Goal: Find specific page/section: Find specific page/section

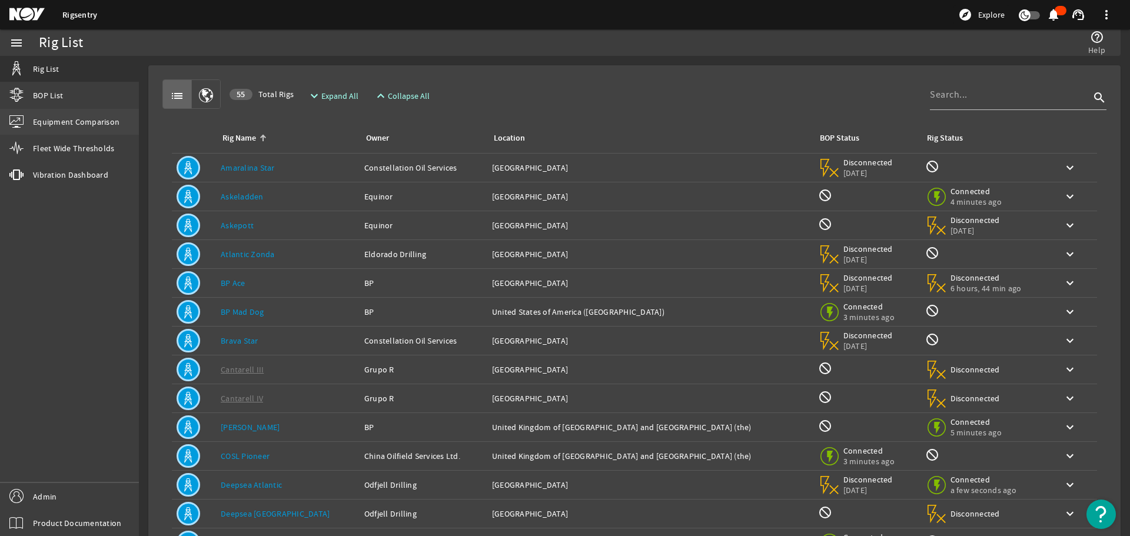
click at [115, 117] on span "Equipment Comparison" at bounding box center [76, 122] width 87 height 12
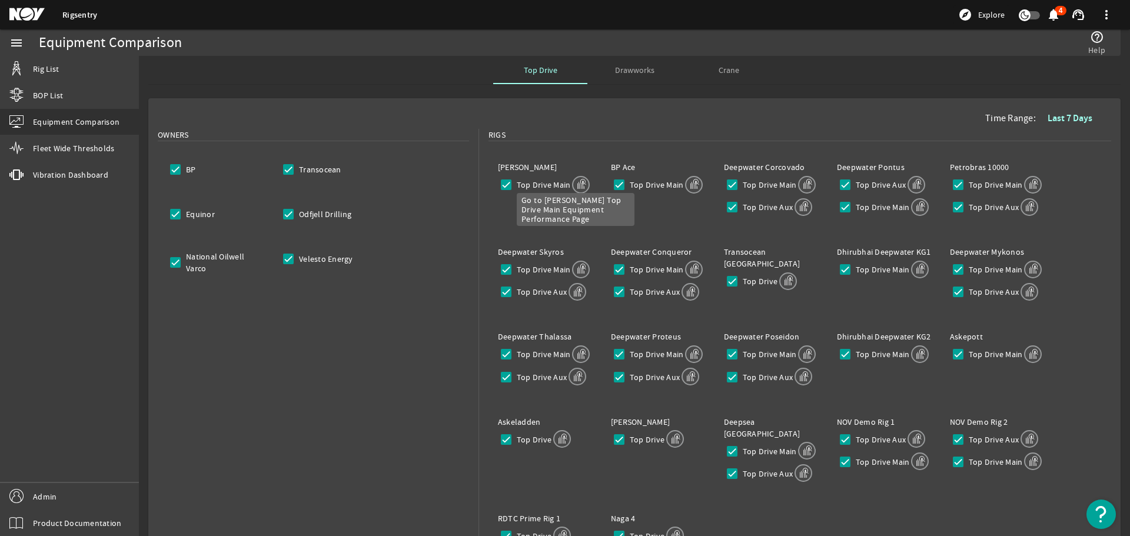
click at [580, 192] on mat-icon at bounding box center [581, 185] width 18 height 18
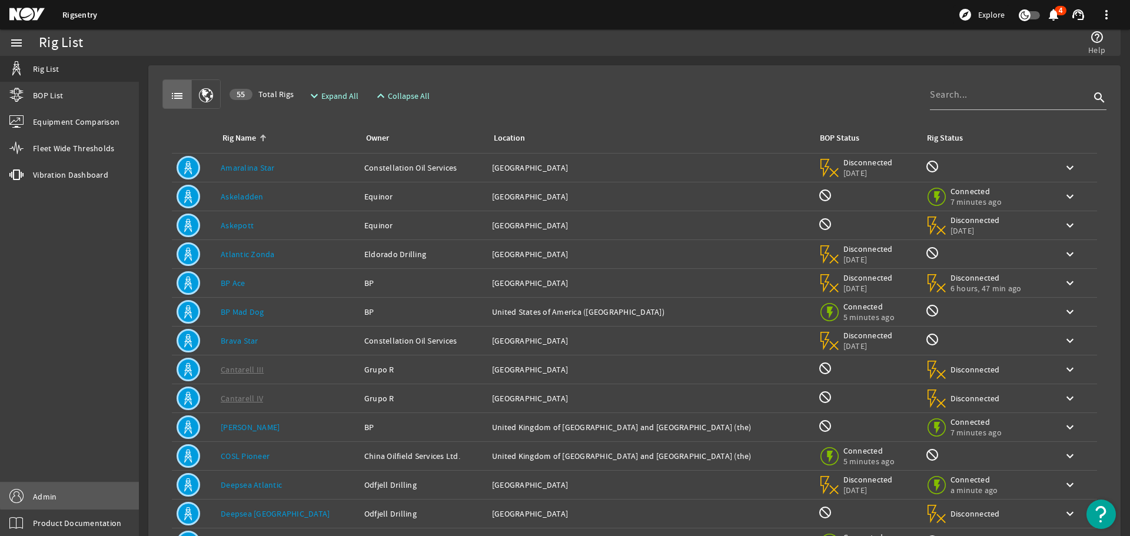
click at [91, 493] on link "Admin" at bounding box center [69, 496] width 139 height 26
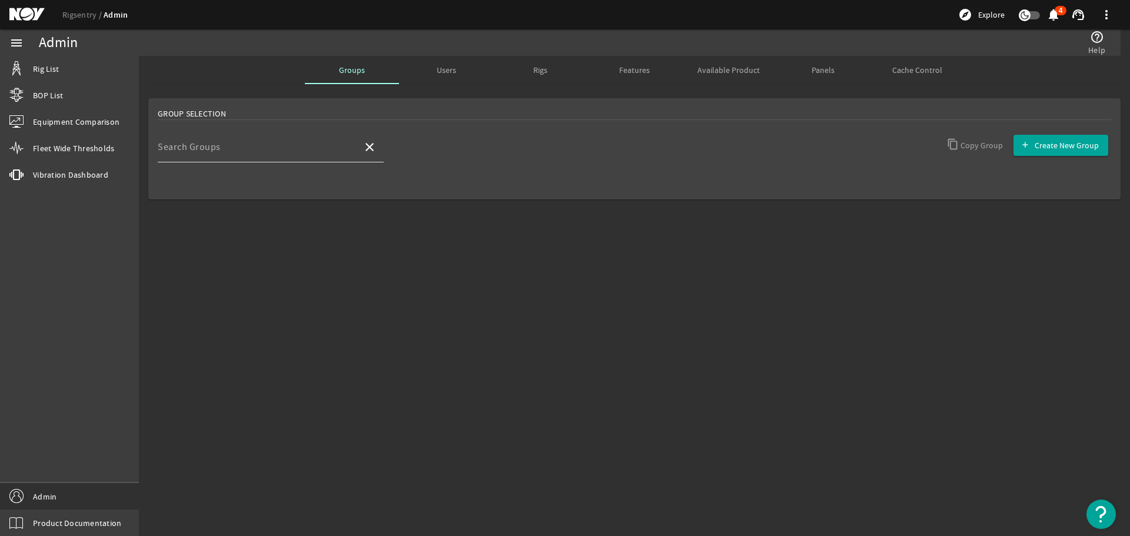
click at [273, 144] on div "Search Groups" at bounding box center [255, 147] width 195 height 31
type input "deve"
click at [266, 180] on mat-option "Developers" at bounding box center [271, 181] width 226 height 28
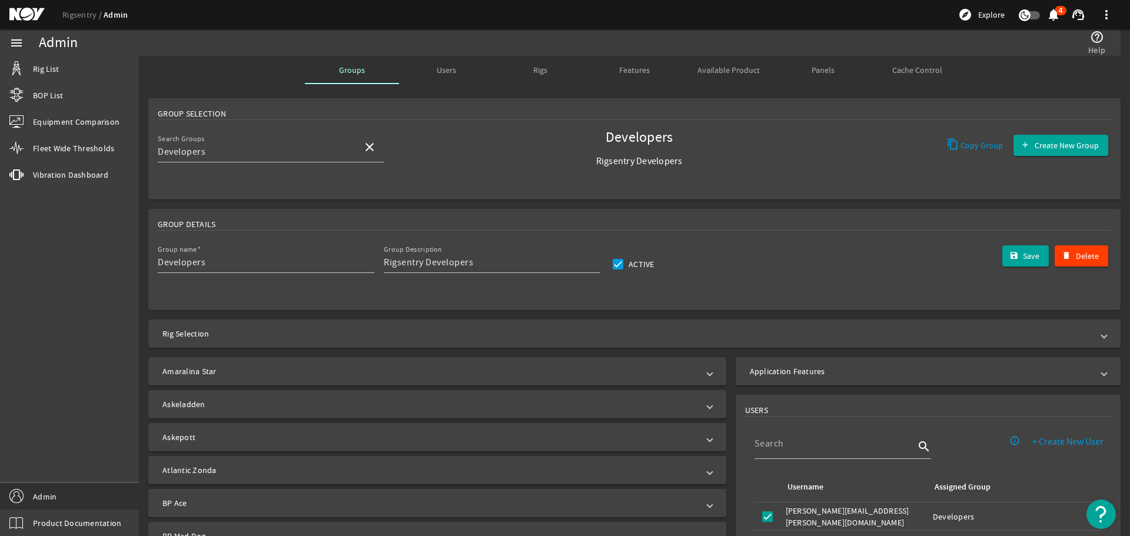
click at [842, 371] on mat-panel-title "Application Features" at bounding box center [921, 372] width 343 height 12
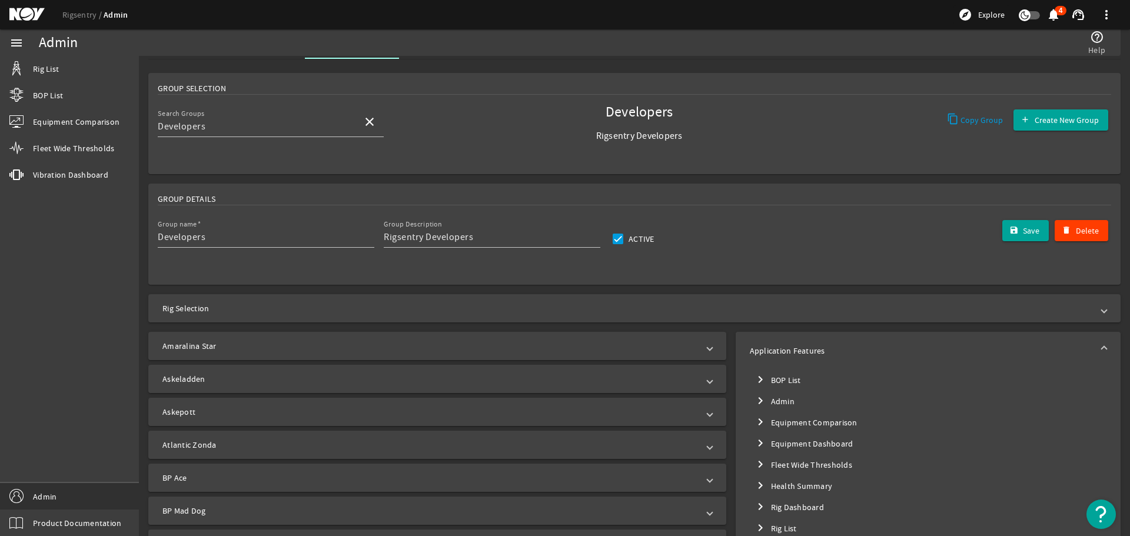
scroll to position [59, 0]
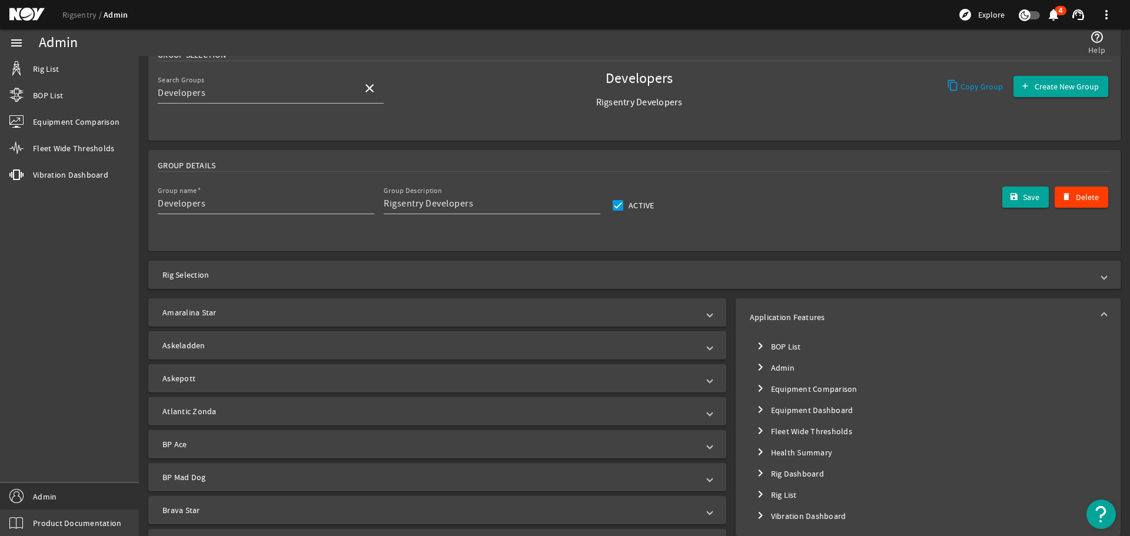
click at [836, 304] on mat-expansion-panel-header "Application Features" at bounding box center [928, 317] width 385 height 38
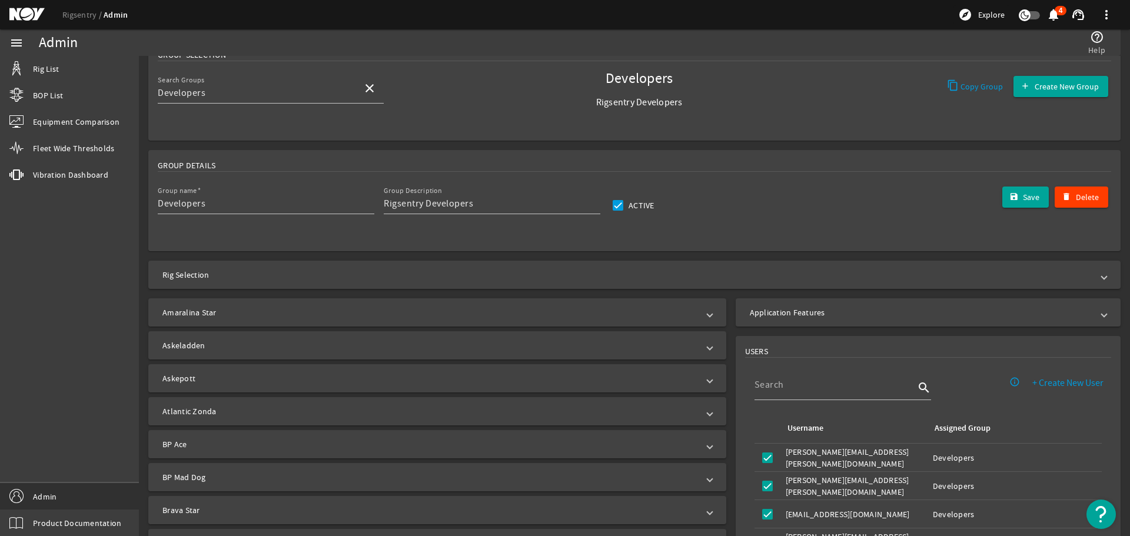
click at [78, 20] on ds-header-breadcrumb "Rigsentry Admin" at bounding box center [94, 15] width 65 height 12
click at [77, 15] on link "Rigsentry" at bounding box center [82, 14] width 41 height 11
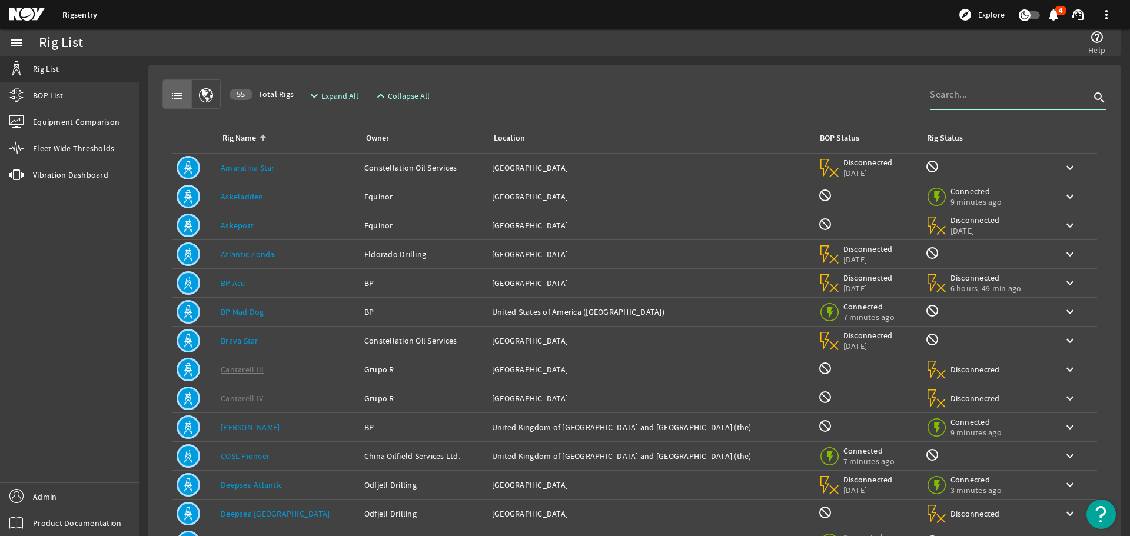
click at [958, 97] on input at bounding box center [1010, 95] width 160 height 14
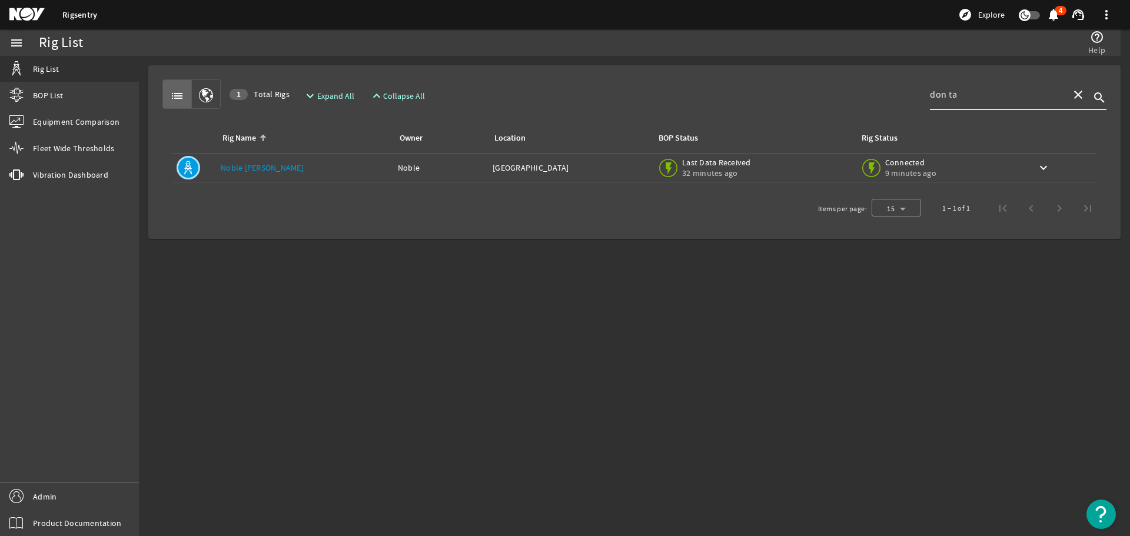
type input "don ta"
click at [248, 157] on td "Rig Name: Noble Don Taylor" at bounding box center [304, 168] width 177 height 29
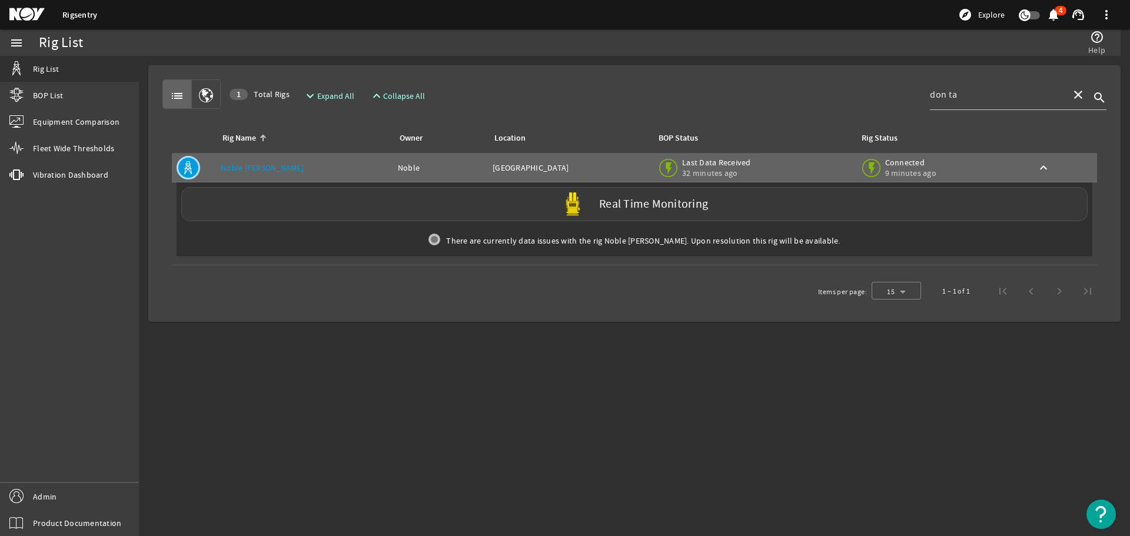
click at [299, 191] on div "Real Time Monitoring" at bounding box center [634, 204] width 907 height 34
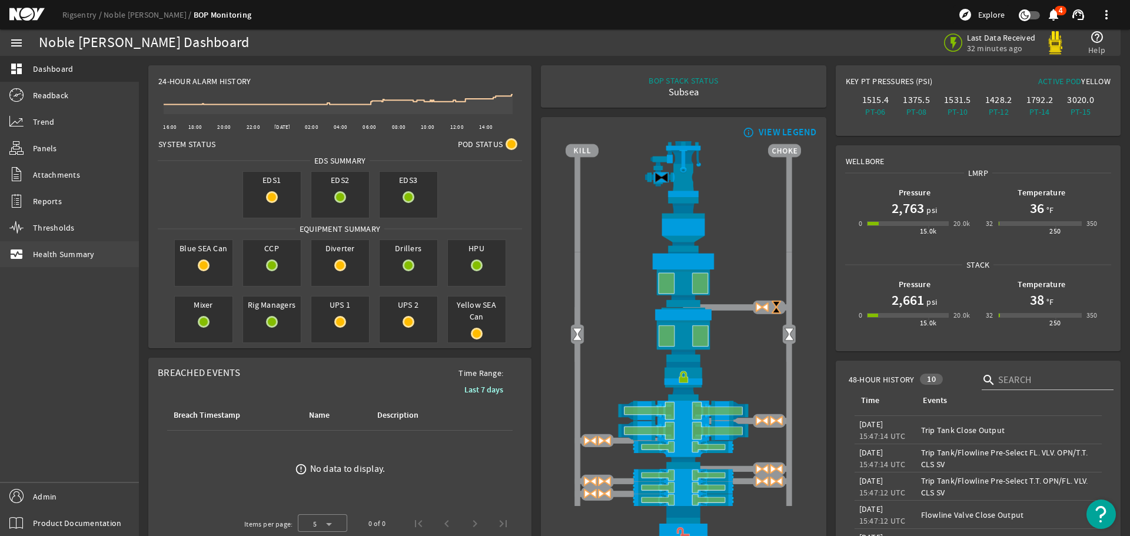
click at [62, 254] on span "Health Summary" at bounding box center [64, 254] width 62 height 12
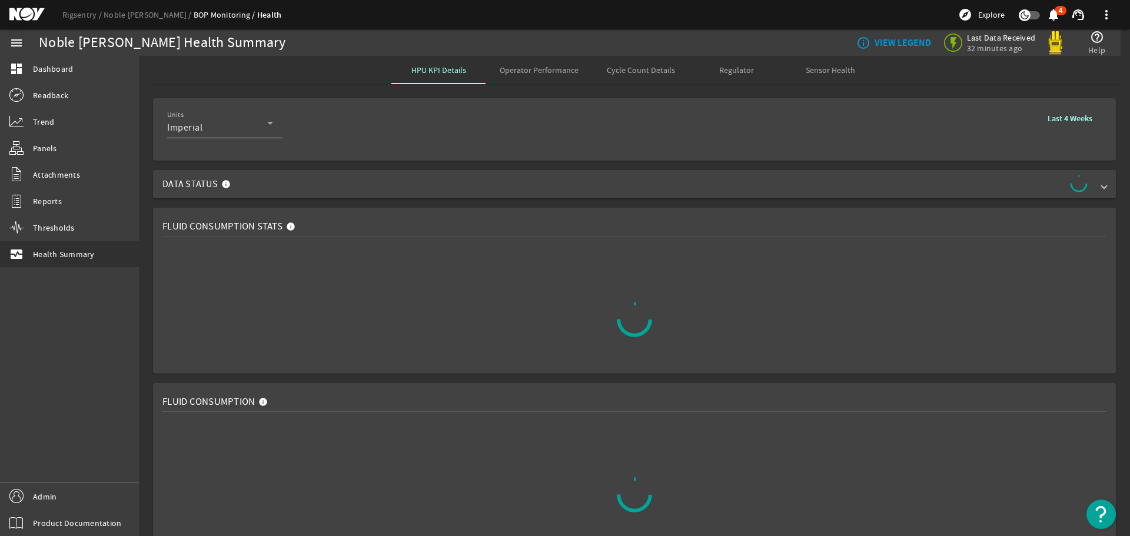
click at [274, 185] on span "Data Status" at bounding box center [632, 184] width 940 height 19
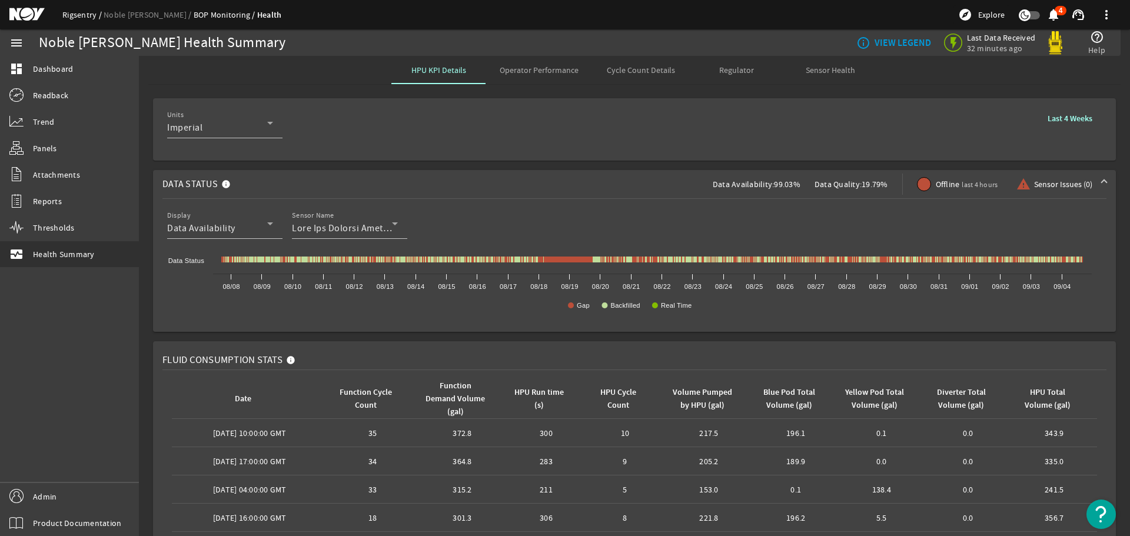
click at [76, 14] on link "Rigsentry" at bounding box center [82, 14] width 41 height 11
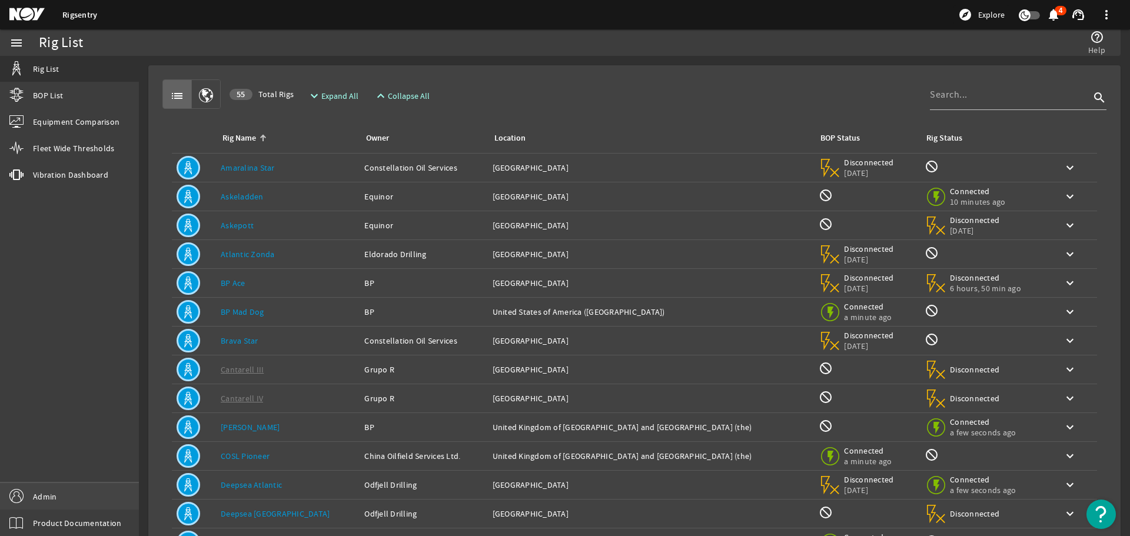
click at [99, 506] on link "Admin" at bounding box center [69, 496] width 139 height 26
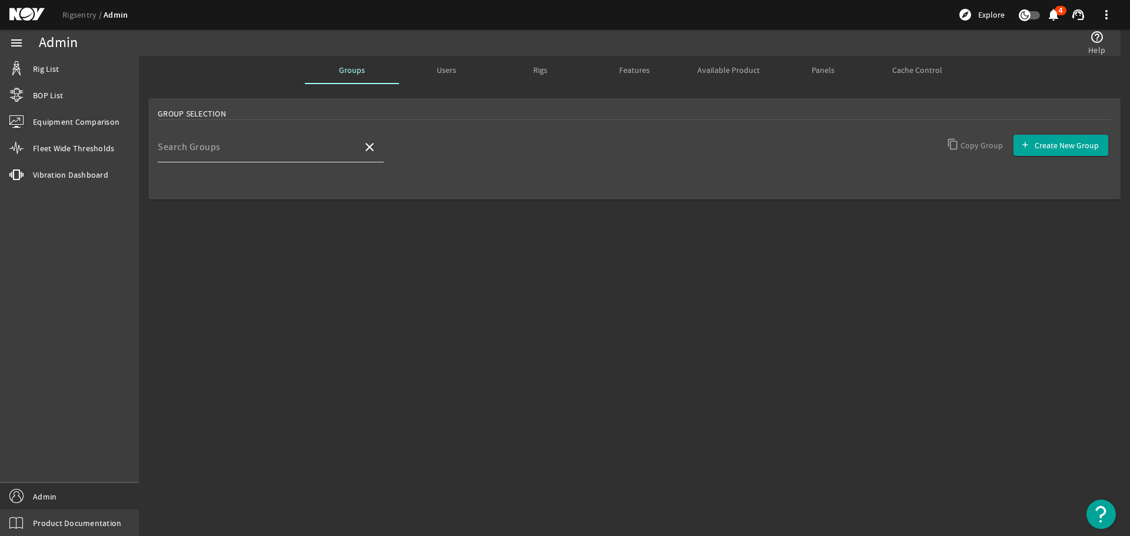
click at [292, 144] on div "Search Groups" at bounding box center [255, 147] width 195 height 31
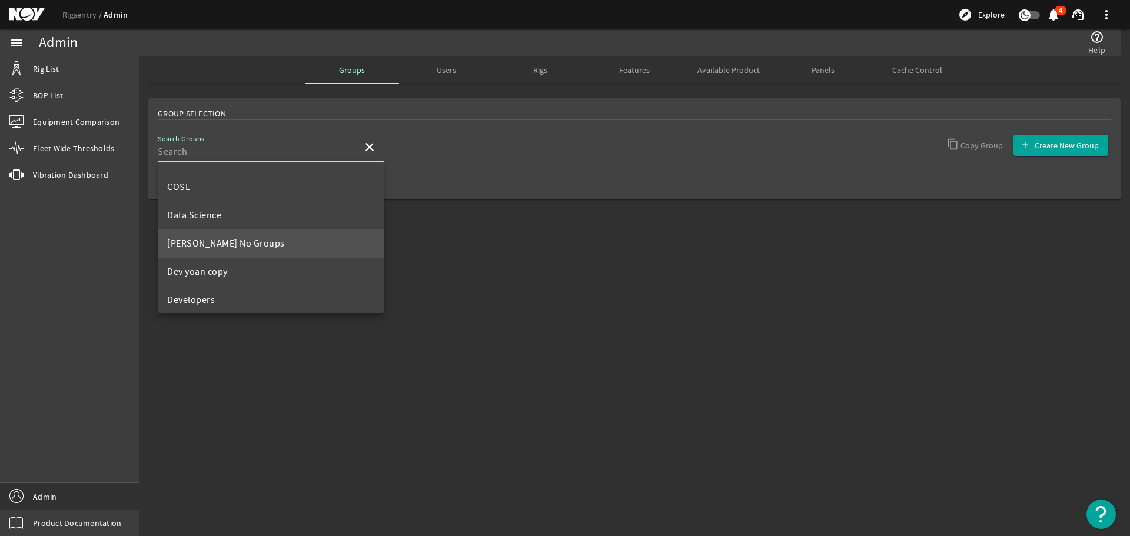
scroll to position [177, 0]
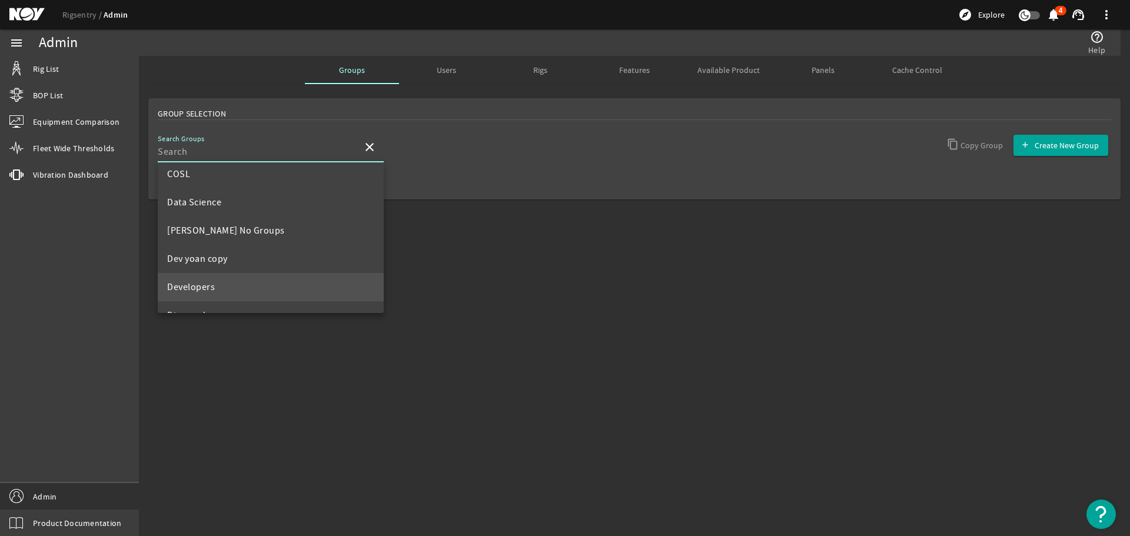
click at [222, 283] on mat-option "Developers" at bounding box center [271, 287] width 226 height 28
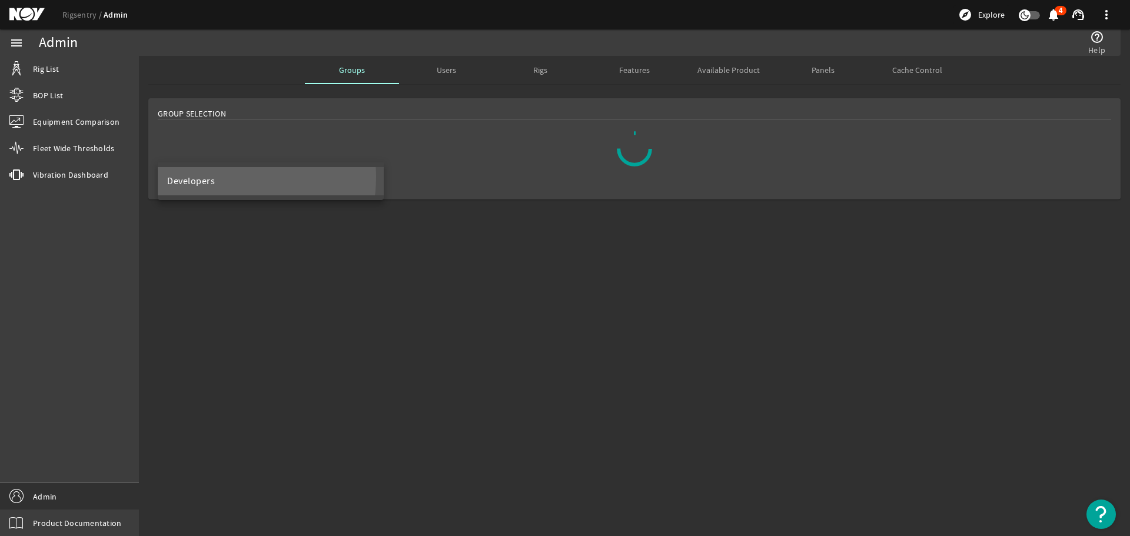
scroll to position [0, 0]
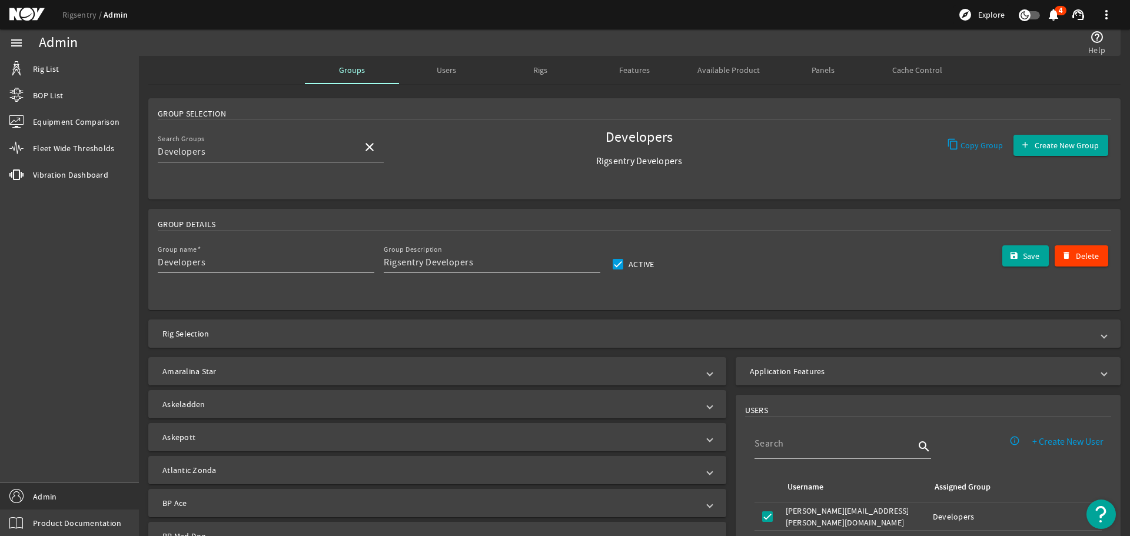
click at [823, 364] on mat-expansion-panel-header "Application Features" at bounding box center [928, 371] width 385 height 28
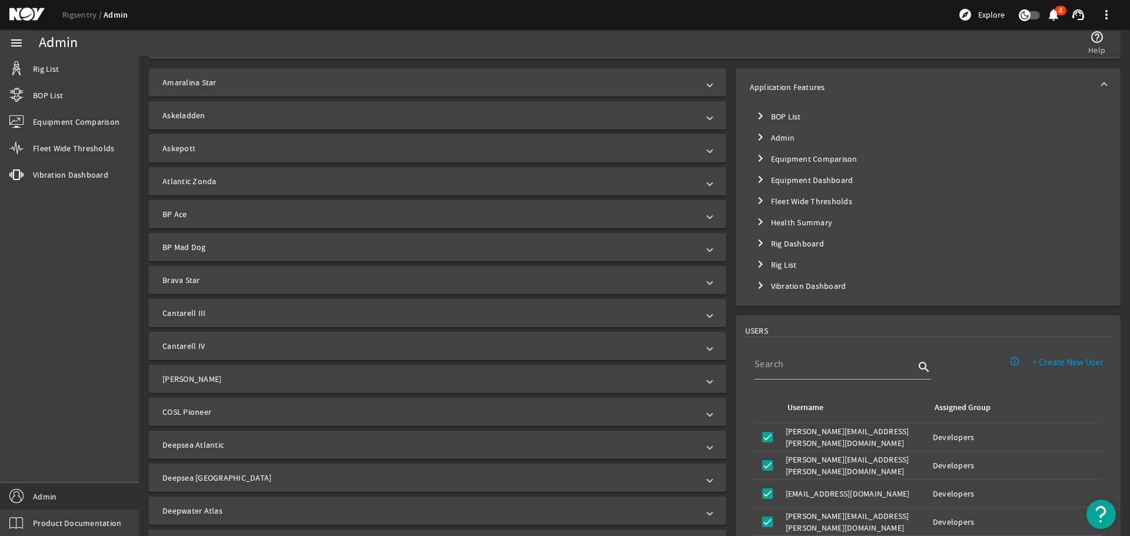
scroll to position [294, 0]
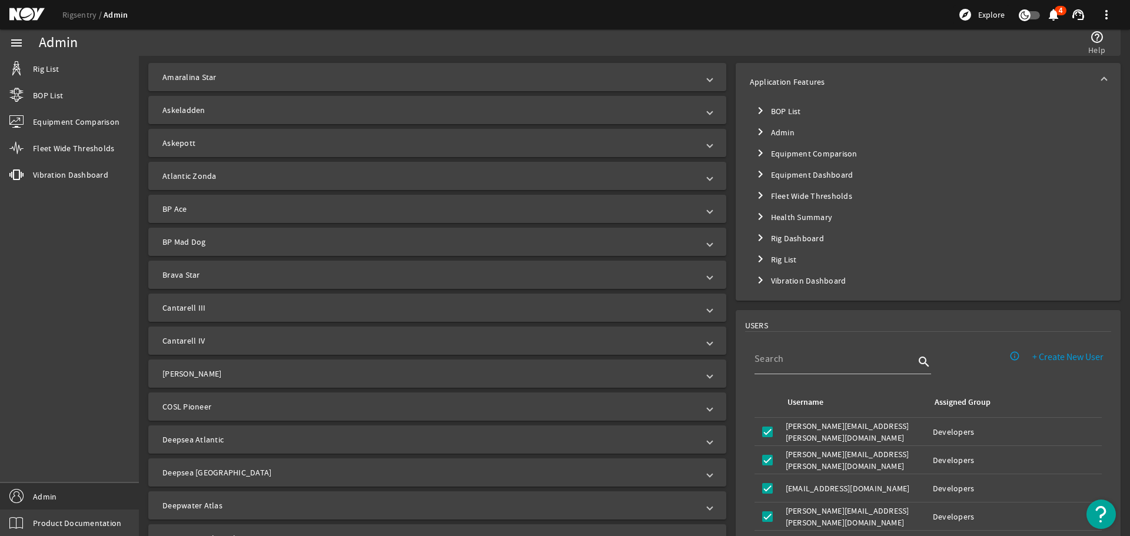
click at [776, 258] on mat-tree-node "chevron_right Rig List" at bounding box center [928, 259] width 357 height 21
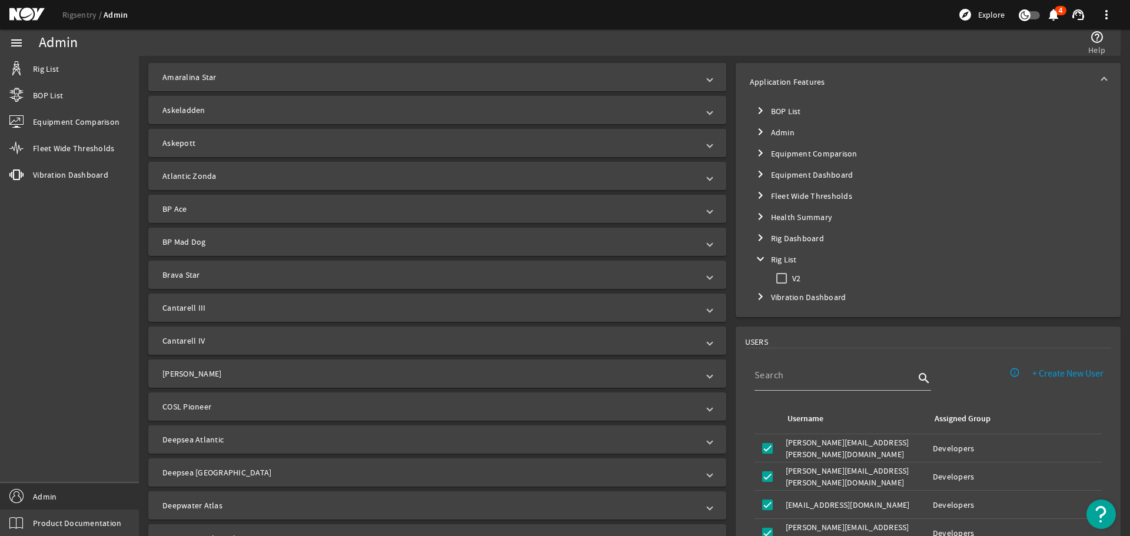
click at [781, 242] on mat-tree-node "chevron_right Rig Dashboard" at bounding box center [928, 238] width 357 height 21
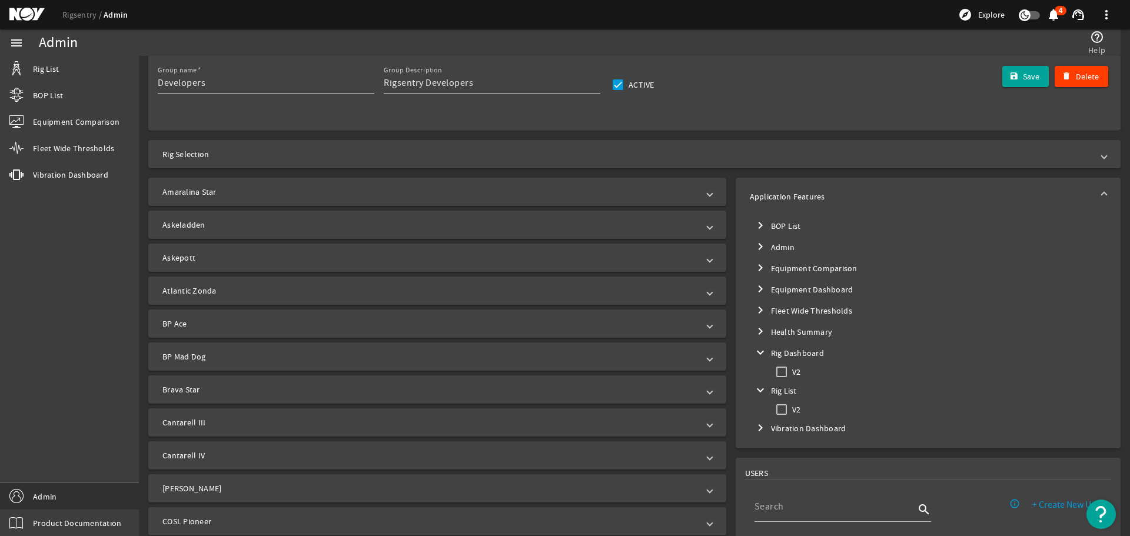
scroll to position [177, 0]
click at [774, 417] on input "V2" at bounding box center [782, 412] width 16 height 16
checkbox input "true"
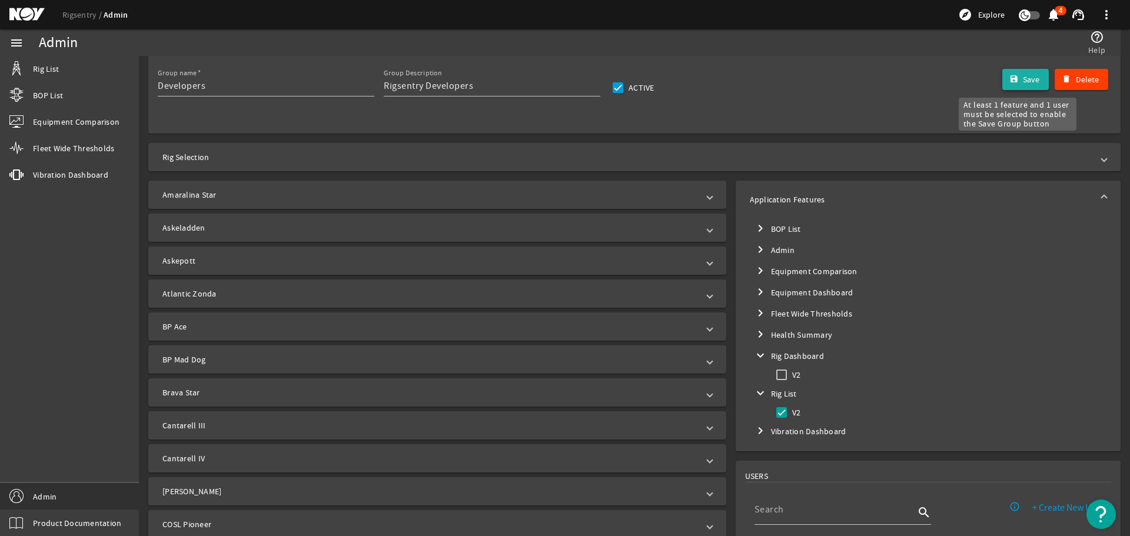
click at [1010, 81] on mat-icon "submit" at bounding box center [1014, 79] width 9 height 9
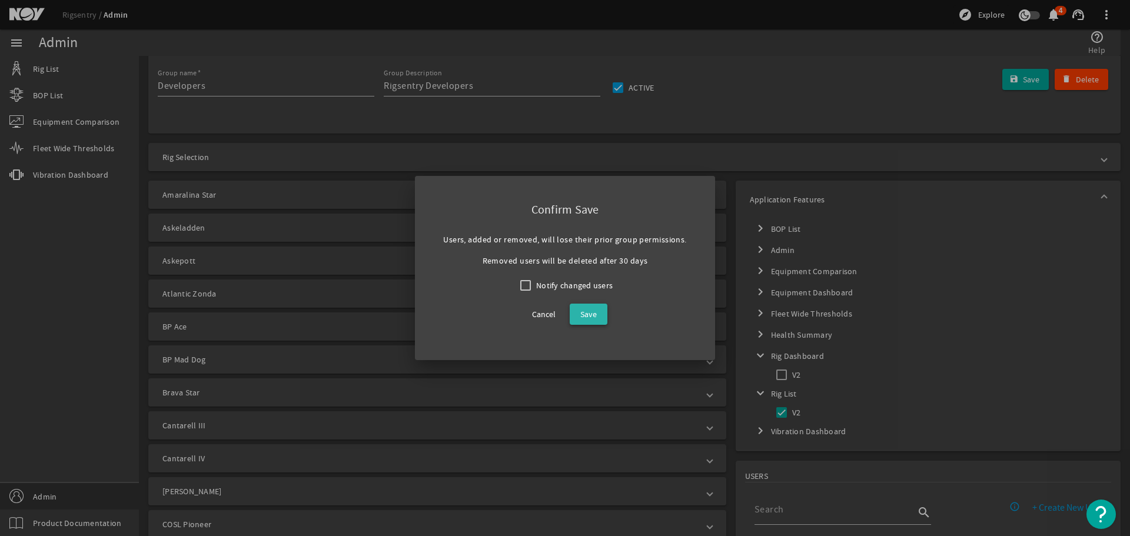
click at [599, 316] on span at bounding box center [589, 314] width 38 height 28
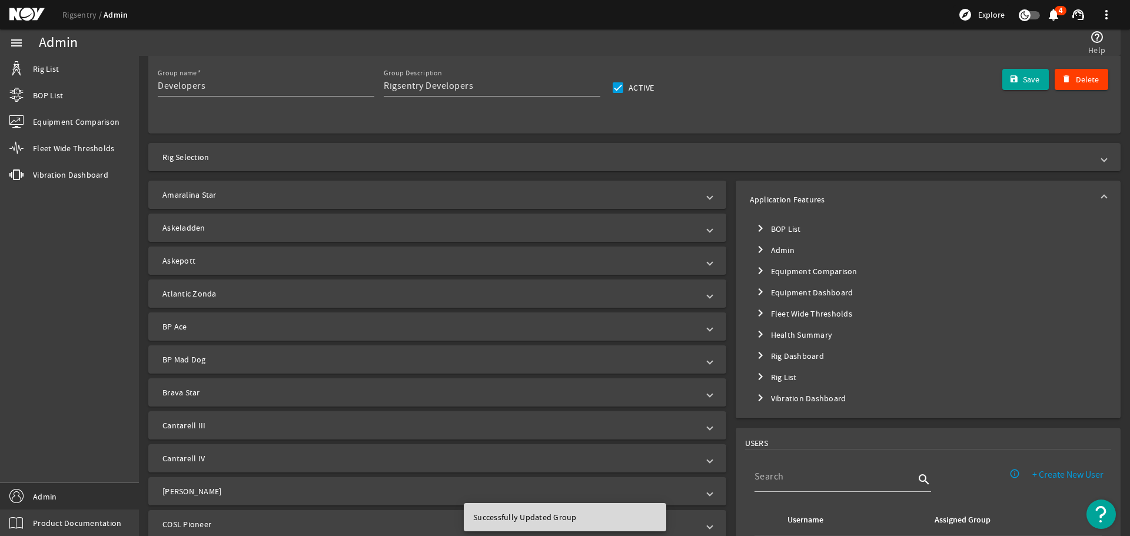
click at [763, 382] on span "Toggle Rig List" at bounding box center [760, 377] width 28 height 28
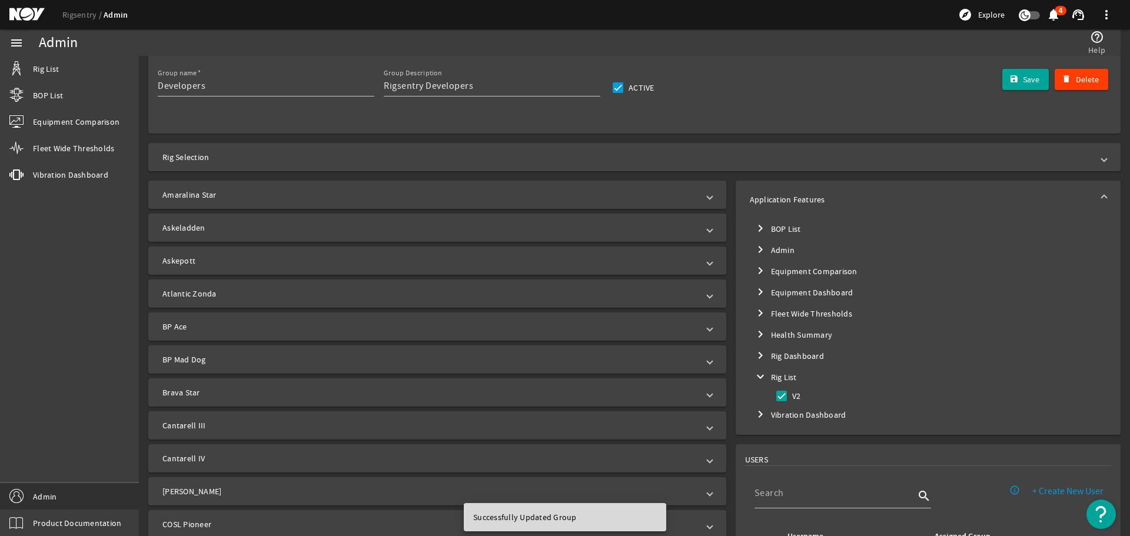
click at [763, 382] on span "Toggle Rig List" at bounding box center [760, 377] width 28 height 28
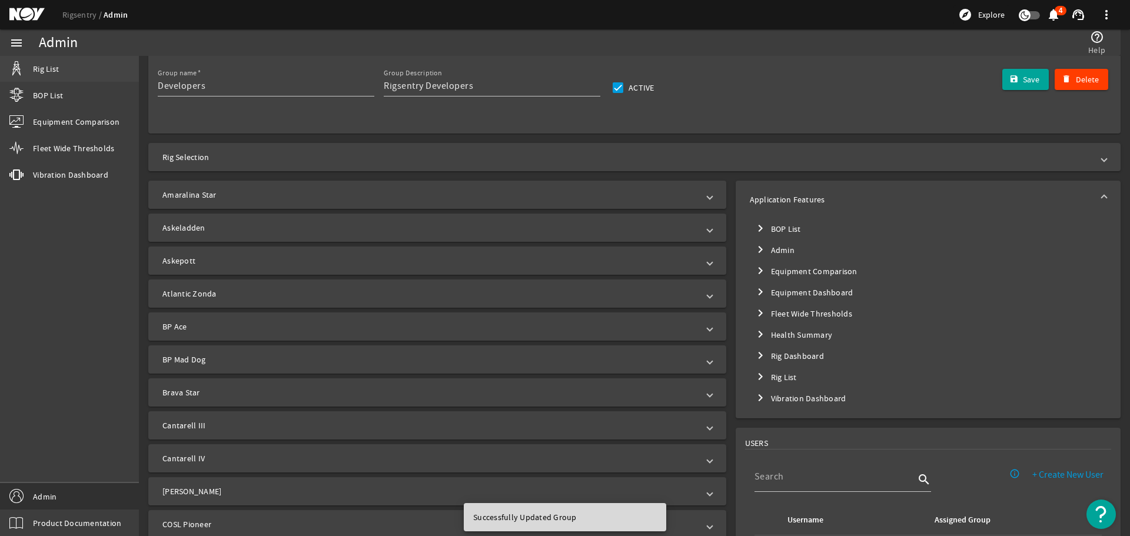
click at [96, 77] on link "Rig List" at bounding box center [69, 69] width 139 height 26
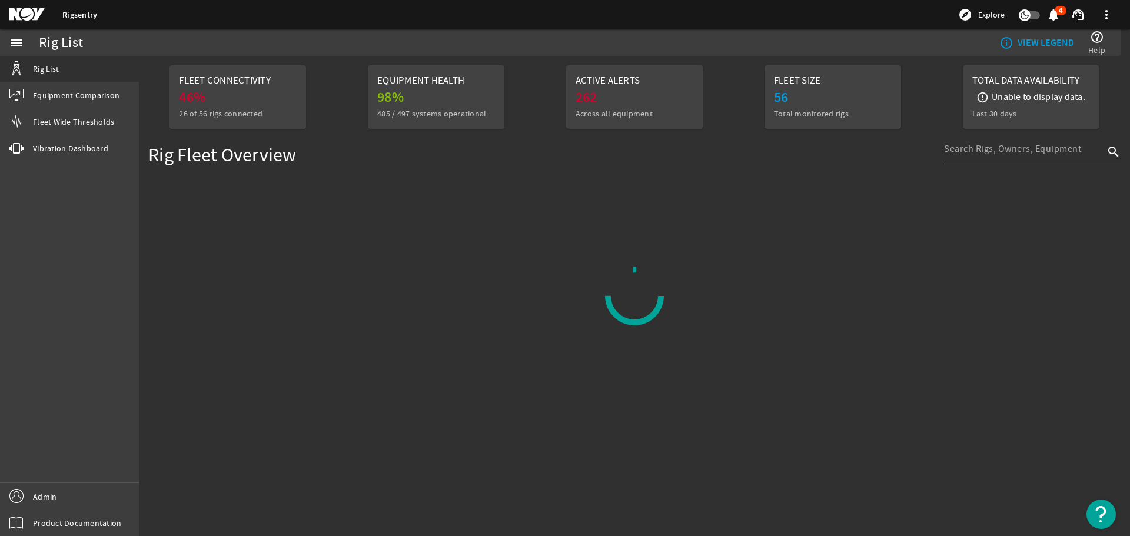
click at [616, 245] on mat-sidenav-content "Rig List info_outline VIEW LEGEND help_outline Help Fleet Connectivity 46% 26 o…" at bounding box center [634, 296] width 991 height 480
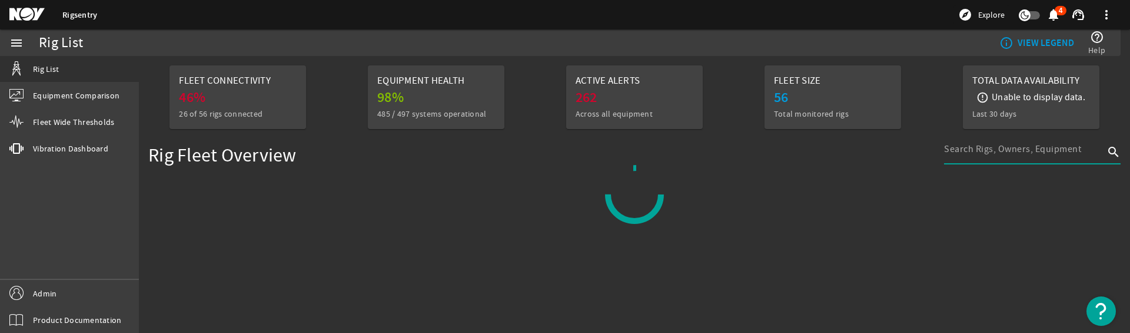
click at [992, 148] on input at bounding box center [1024, 149] width 160 height 14
type input "h"
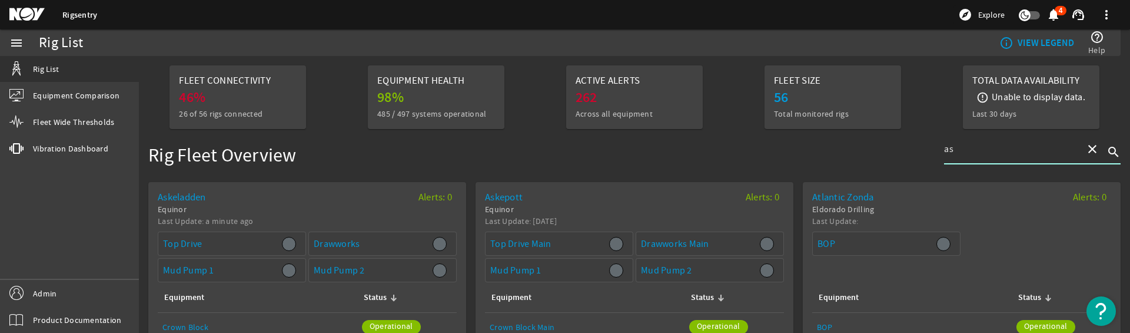
type input "a"
type input "t"
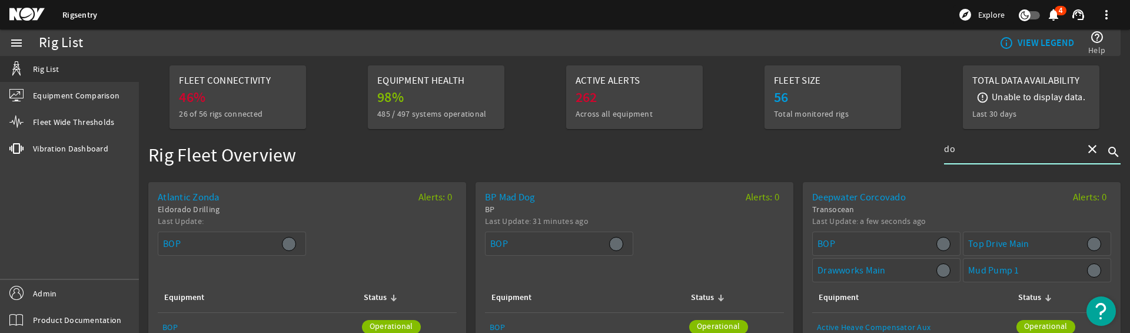
type input "d"
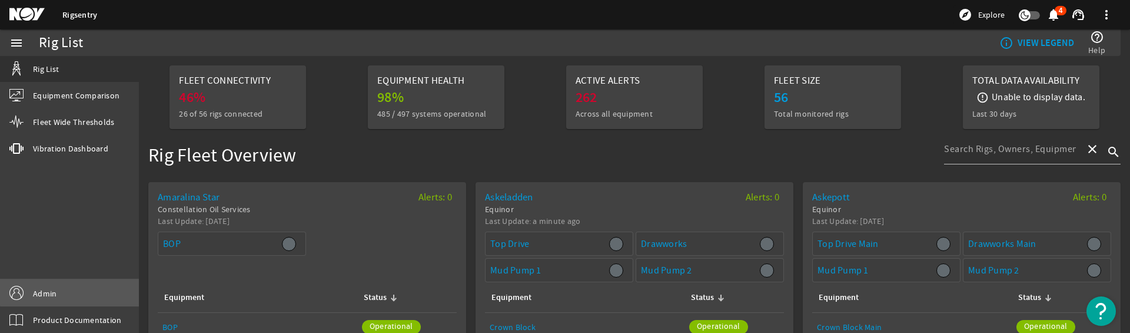
click at [96, 286] on link "Admin" at bounding box center [69, 293] width 139 height 26
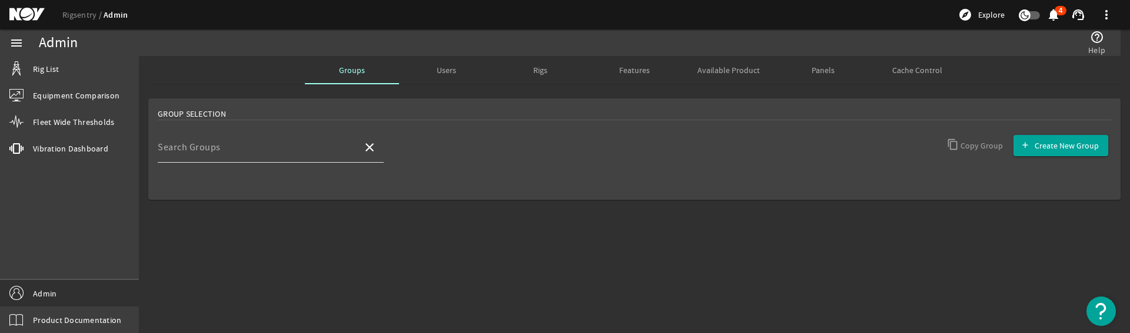
drag, startPoint x: 284, startPoint y: 141, endPoint x: 291, endPoint y: 147, distance: 9.7
click at [285, 141] on div "Search Groups" at bounding box center [255, 147] width 195 height 31
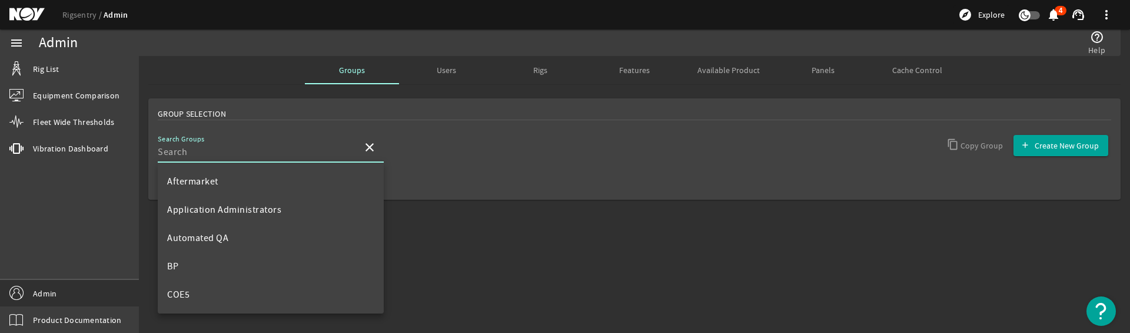
click at [291, 147] on input "Search Groups" at bounding box center [255, 152] width 195 height 14
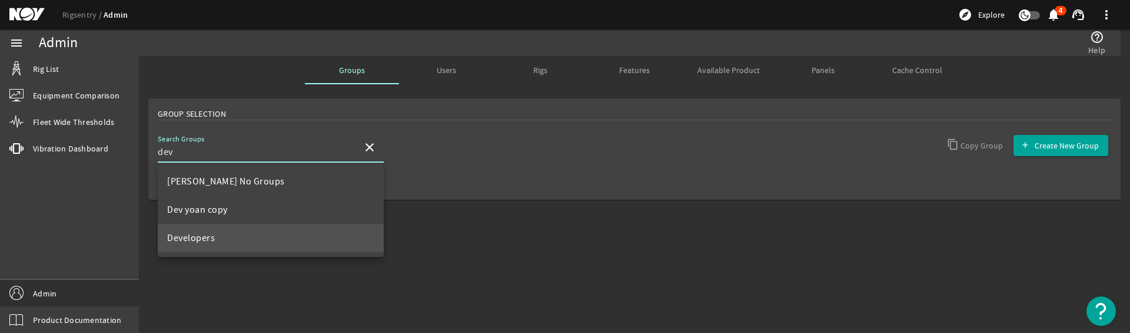
click at [236, 231] on mat-option "Developers" at bounding box center [271, 238] width 226 height 28
type input "Developers"
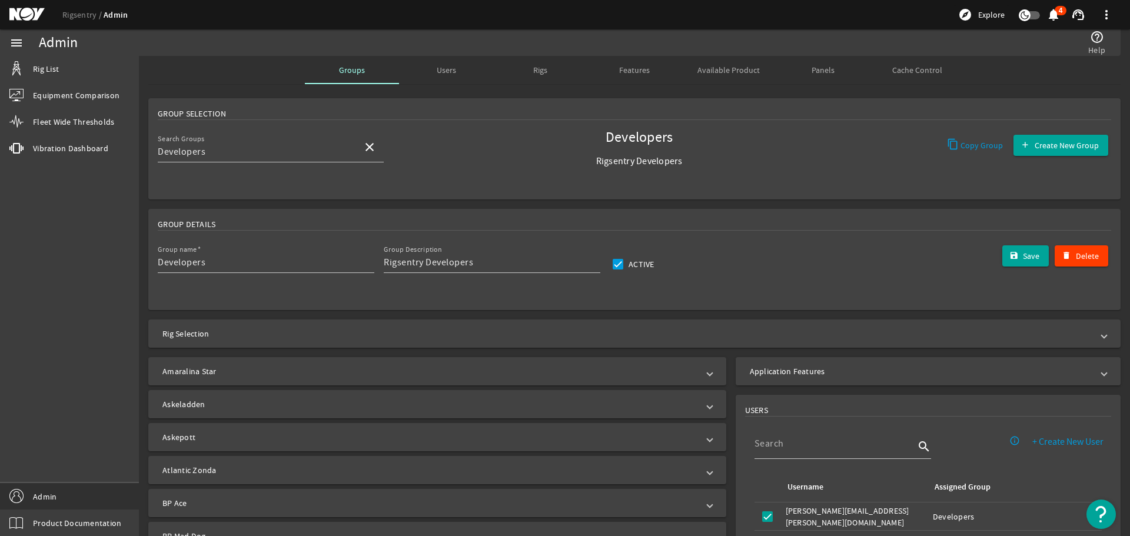
click at [860, 373] on mat-panel-title "Application Features" at bounding box center [921, 372] width 343 height 12
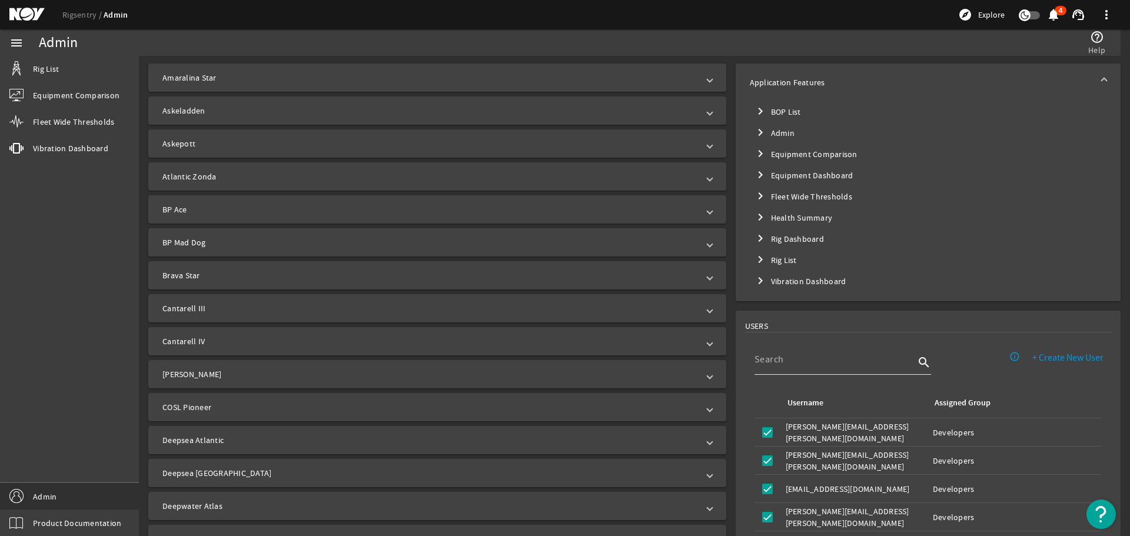
scroll to position [294, 0]
click at [780, 260] on mat-tree-node "chevron_right Rig List" at bounding box center [928, 259] width 357 height 21
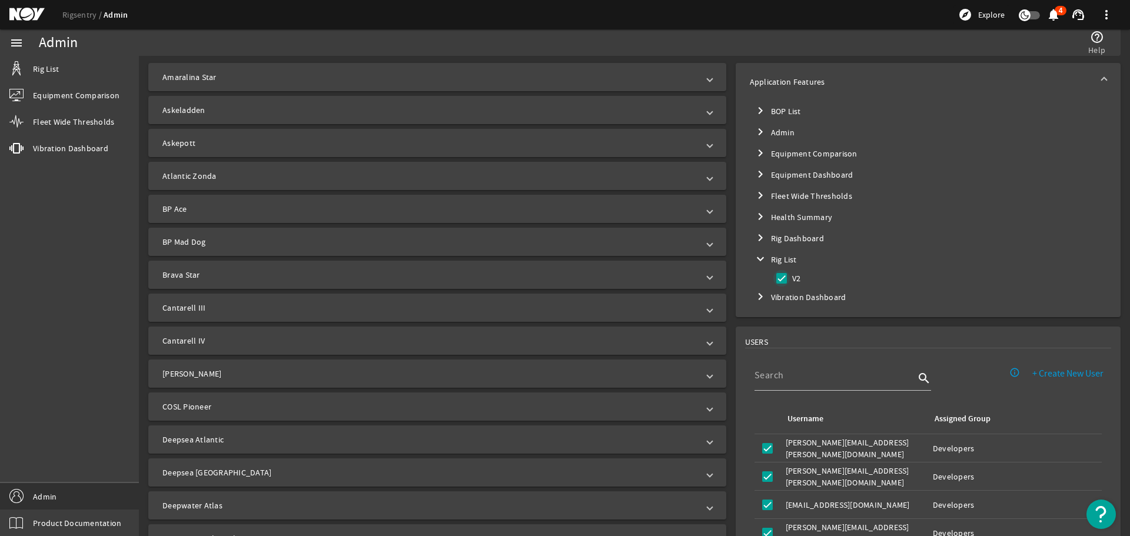
click at [780, 283] on input "V2" at bounding box center [782, 278] width 16 height 16
checkbox input "false"
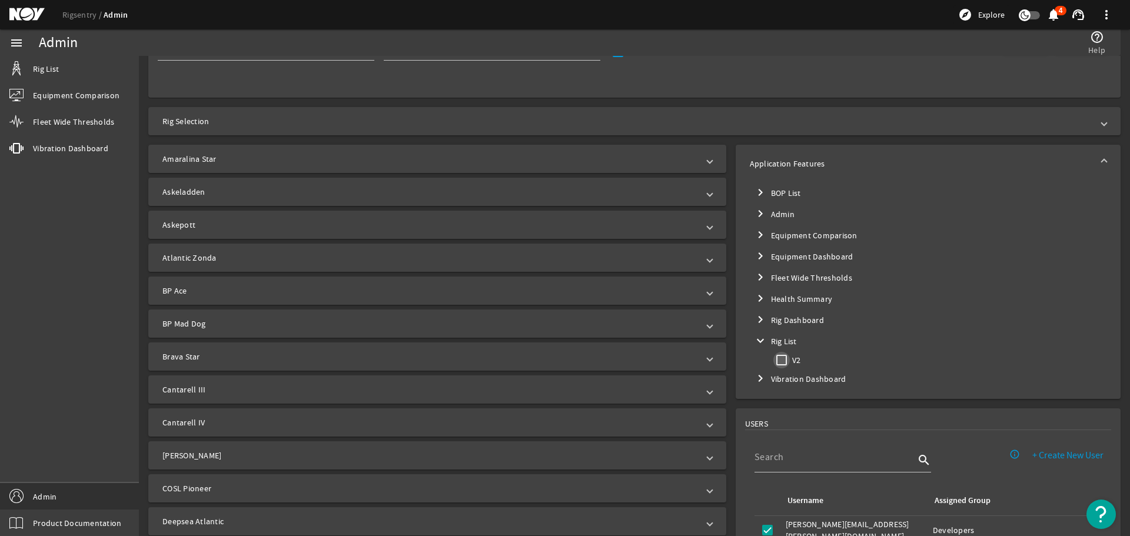
scroll to position [59, 0]
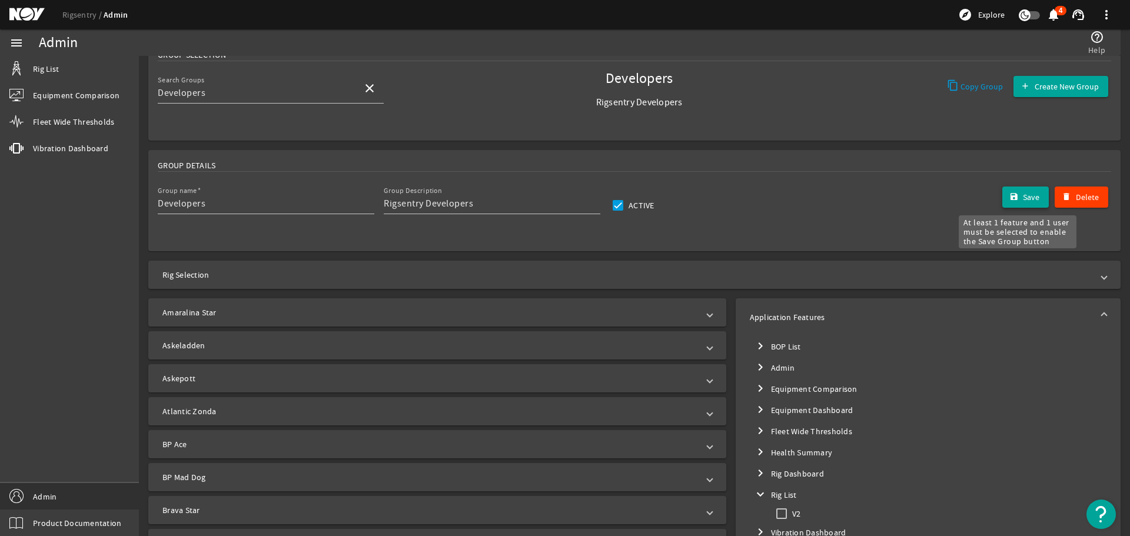
click at [1023, 198] on span "Save" at bounding box center [1031, 197] width 16 height 12
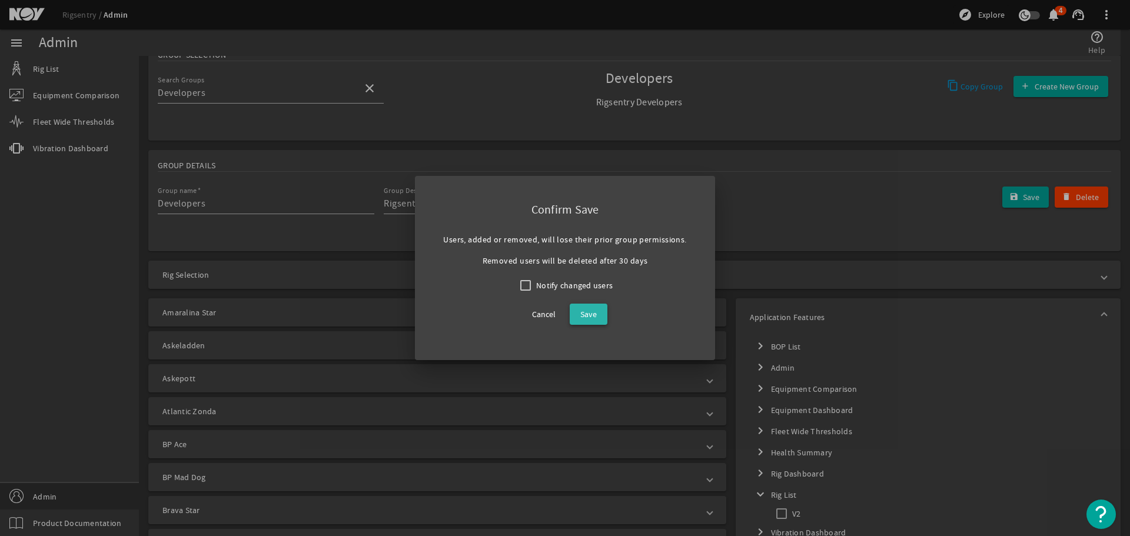
click at [593, 308] on span "Save" at bounding box center [588, 314] width 16 height 14
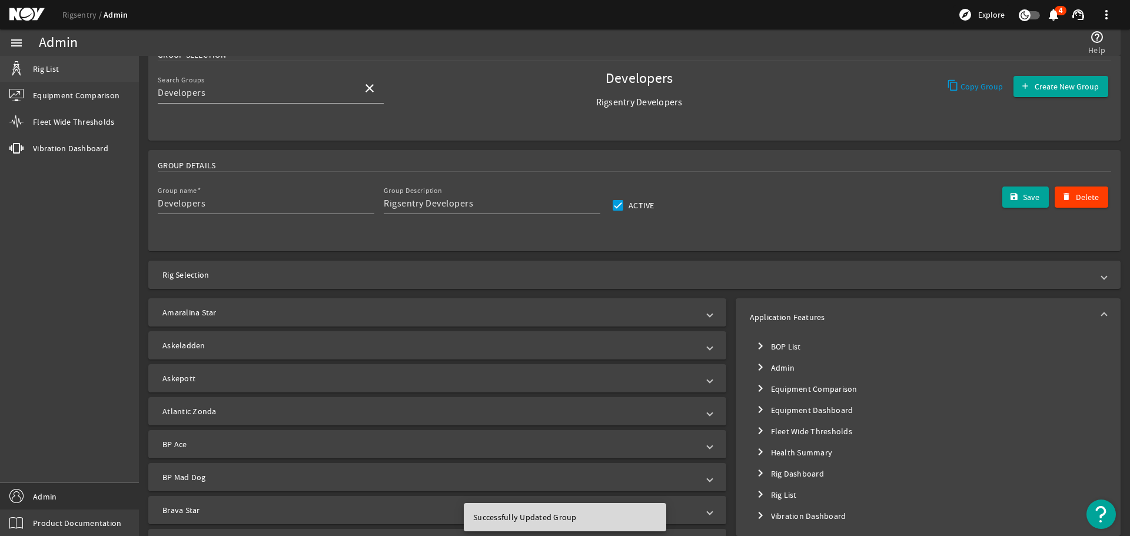
click at [94, 61] on link "Rig List" at bounding box center [69, 69] width 139 height 26
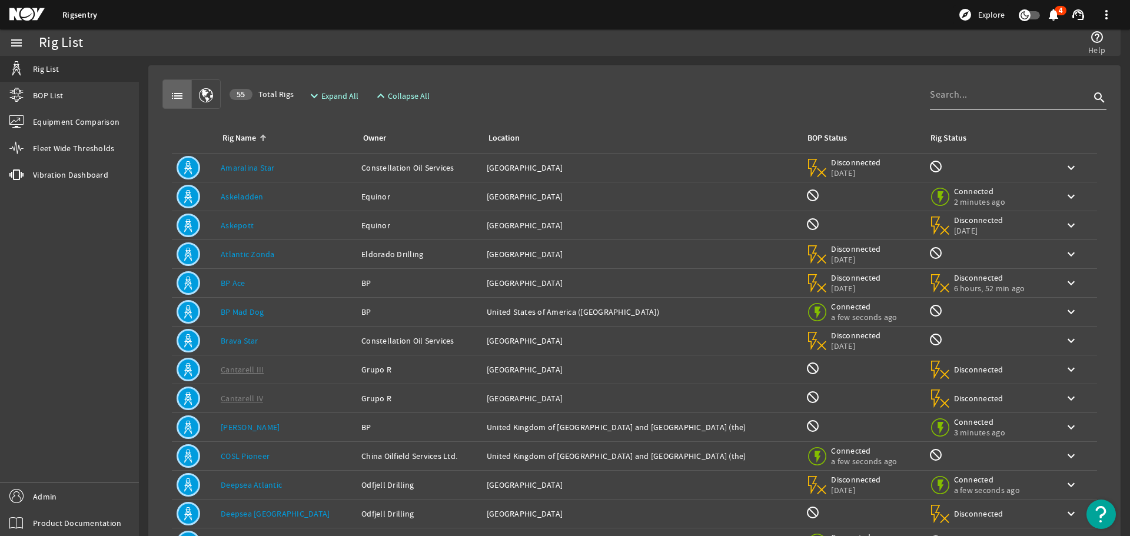
click at [980, 95] on input at bounding box center [1010, 95] width 160 height 14
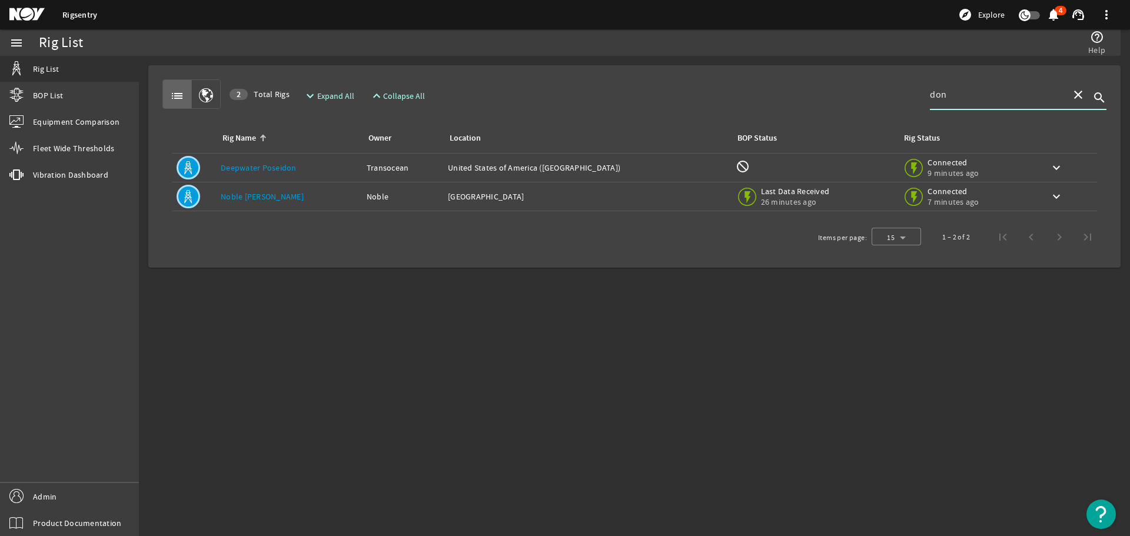
type input "don"
click at [237, 200] on link "Noble [PERSON_NAME]" at bounding box center [262, 196] width 83 height 11
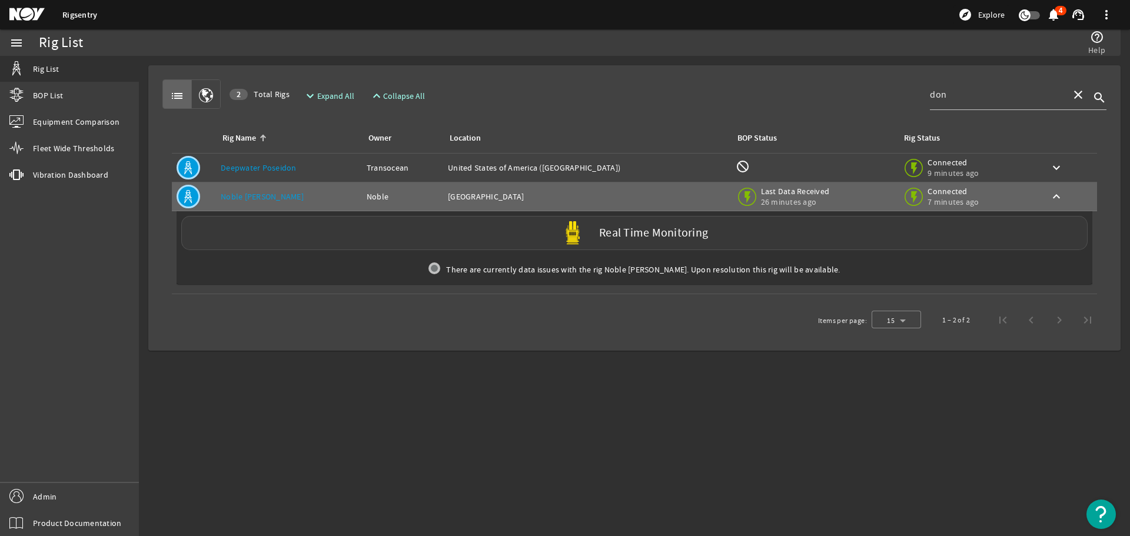
click at [294, 238] on div "Real Time Monitoring" at bounding box center [634, 233] width 907 height 34
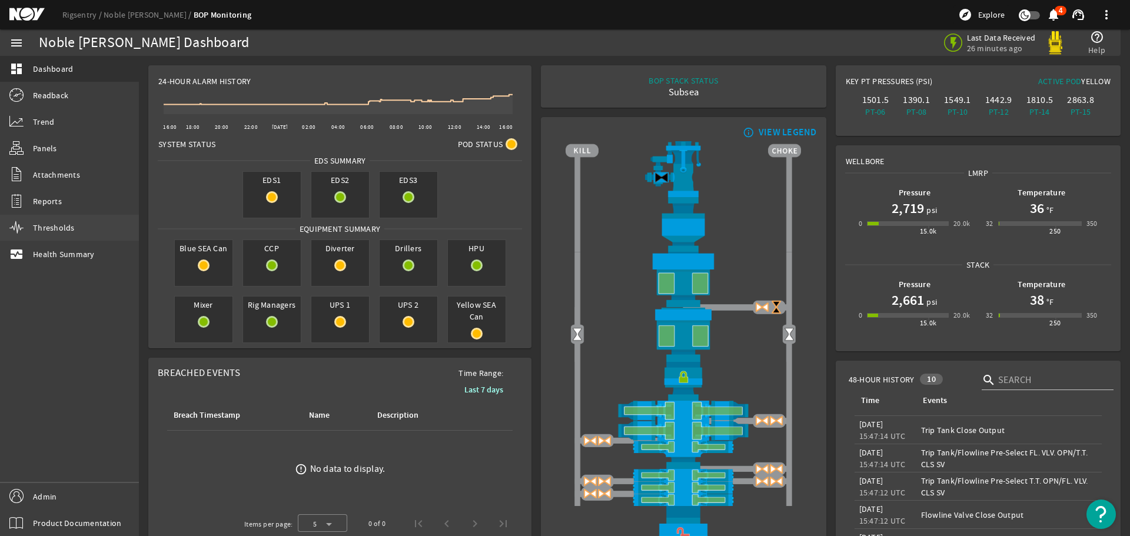
click at [59, 220] on link "Thresholds" at bounding box center [69, 228] width 139 height 26
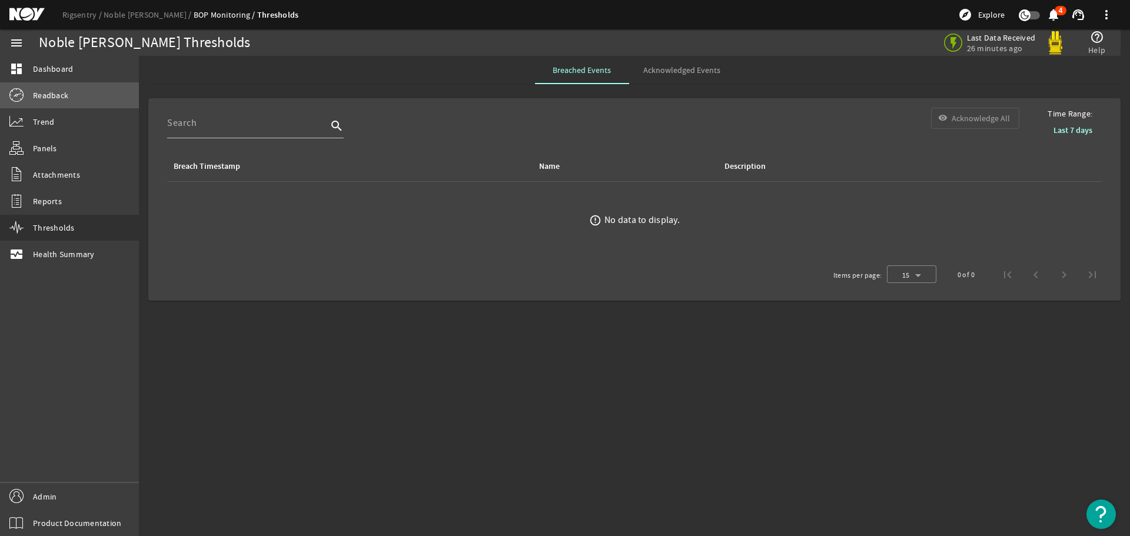
click at [62, 97] on span "Readback" at bounding box center [50, 95] width 35 height 12
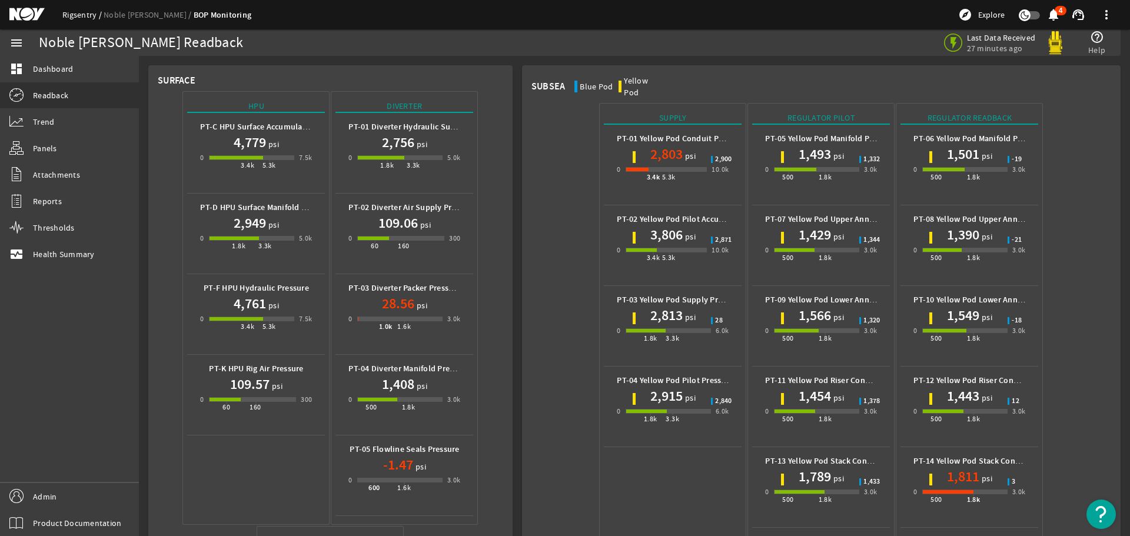
click at [77, 12] on link "Rigsentry" at bounding box center [82, 14] width 41 height 11
